Goal: Navigation & Orientation: Find specific page/section

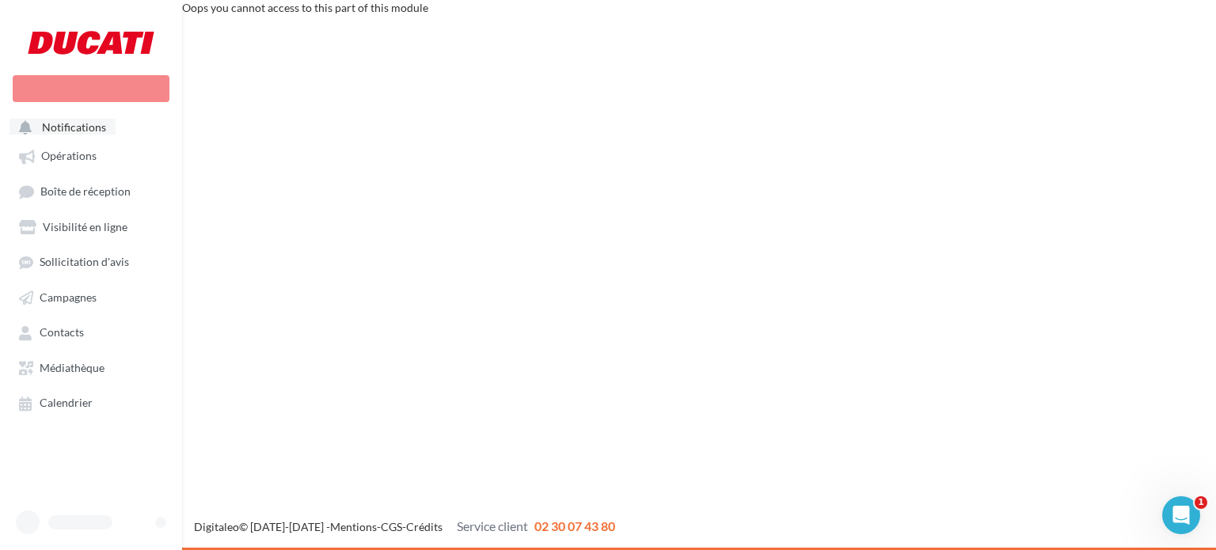
click at [78, 121] on span "Notifications" at bounding box center [74, 126] width 64 height 13
click at [78, 154] on span "Opérations" at bounding box center [68, 156] width 55 height 13
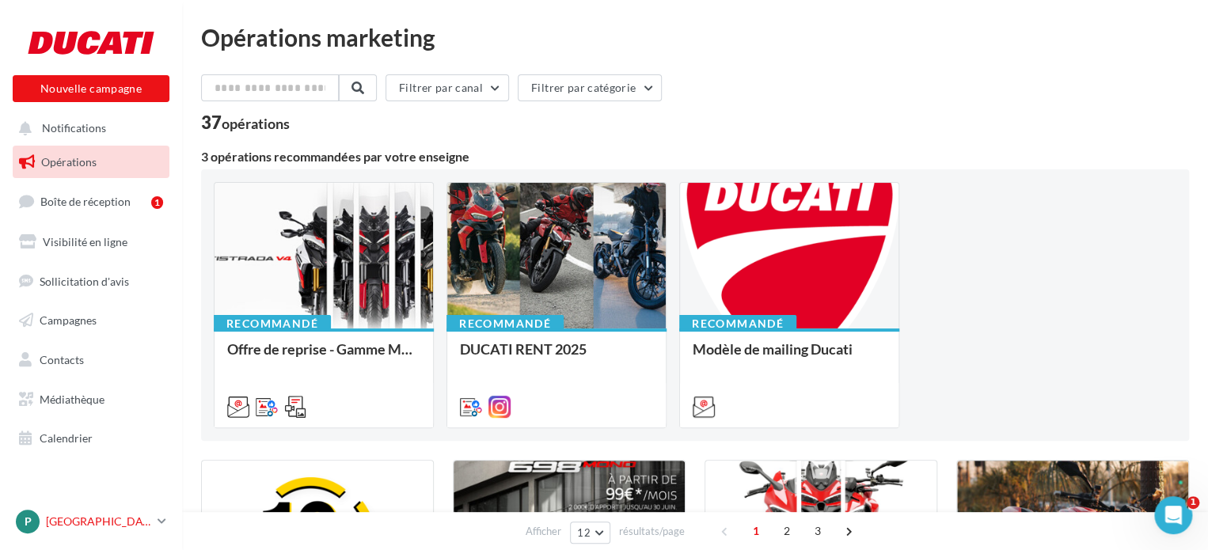
click at [52, 509] on link "P PARIS romain.macadre.paris" at bounding box center [91, 521] width 157 height 30
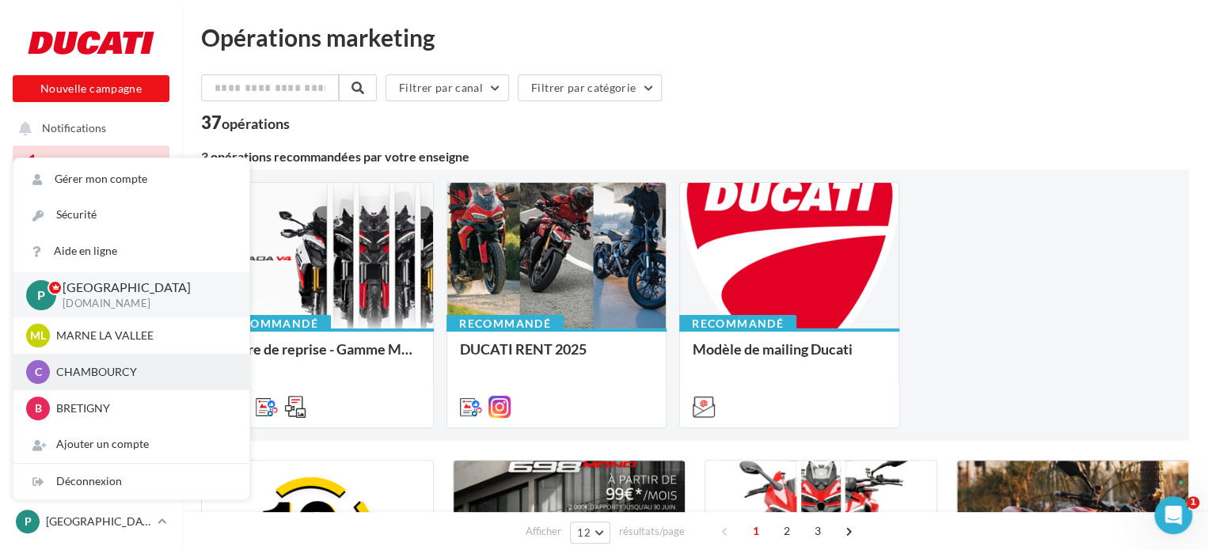
click at [98, 376] on p "CHAMBOURCY" at bounding box center [143, 372] width 174 height 16
